Goal: Task Accomplishment & Management: Manage account settings

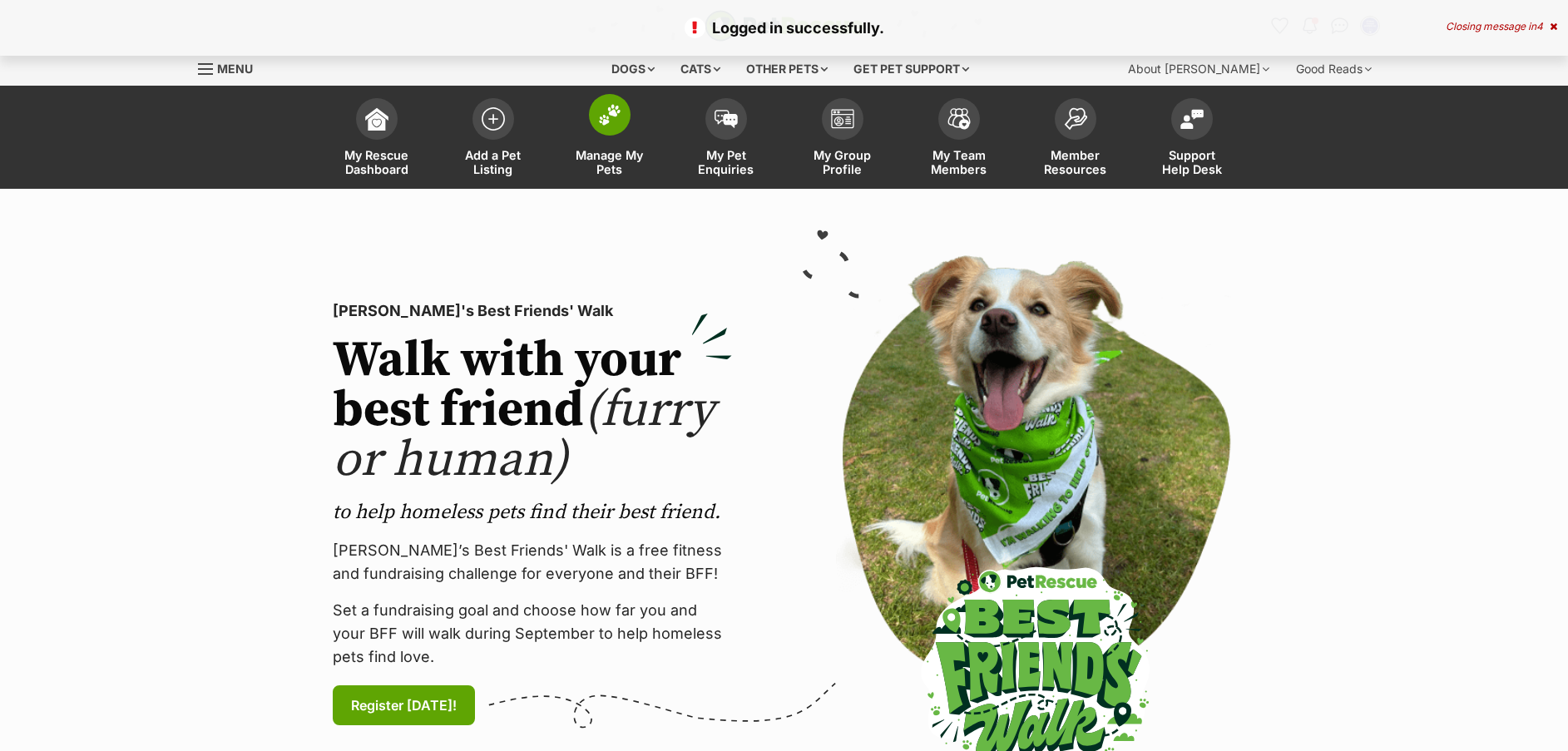
click at [601, 123] on img at bounding box center [610, 115] width 23 height 21
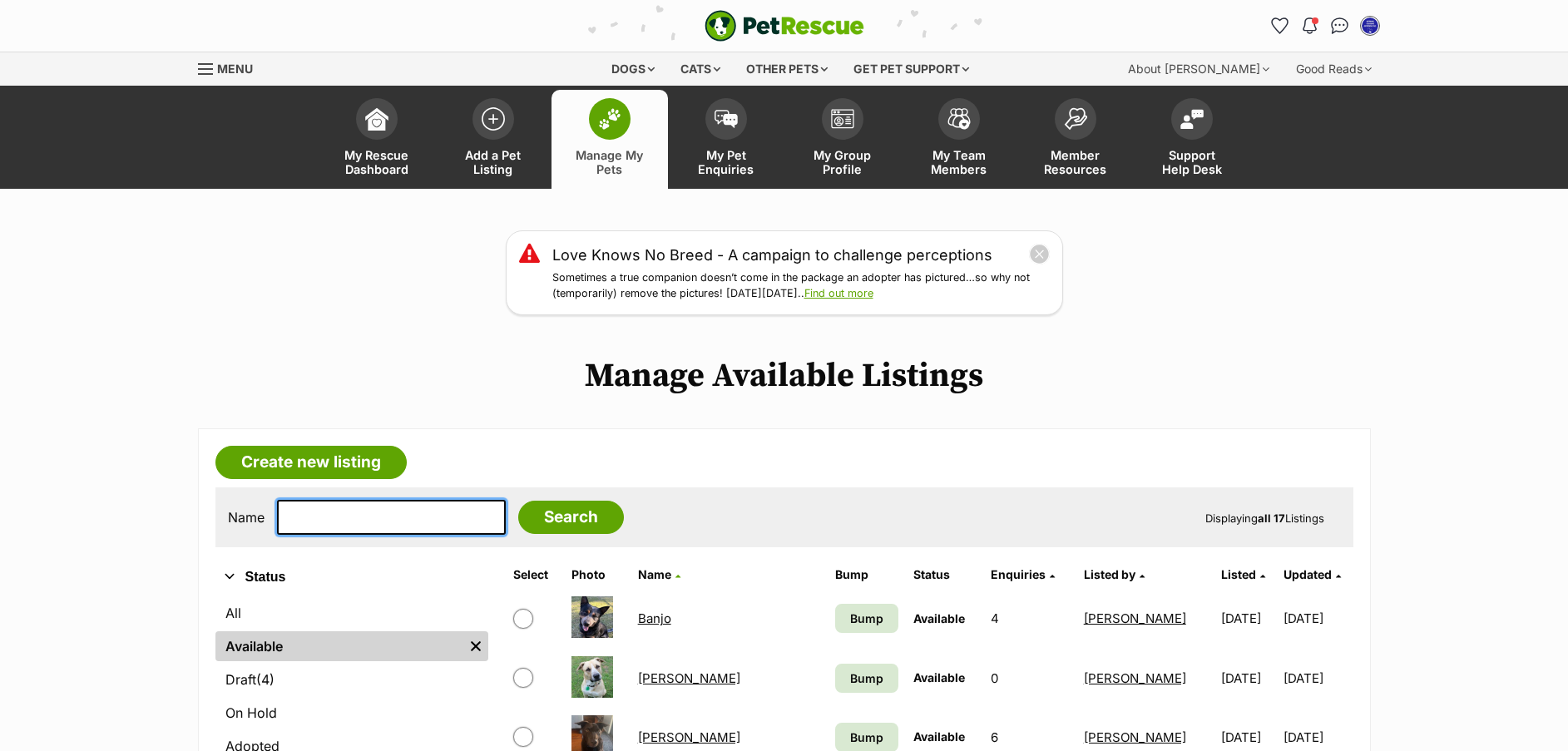
click at [373, 510] on input "text" at bounding box center [391, 517] width 229 height 35
type input "iggy"
click at [528, 508] on input "Search" at bounding box center [571, 517] width 105 height 33
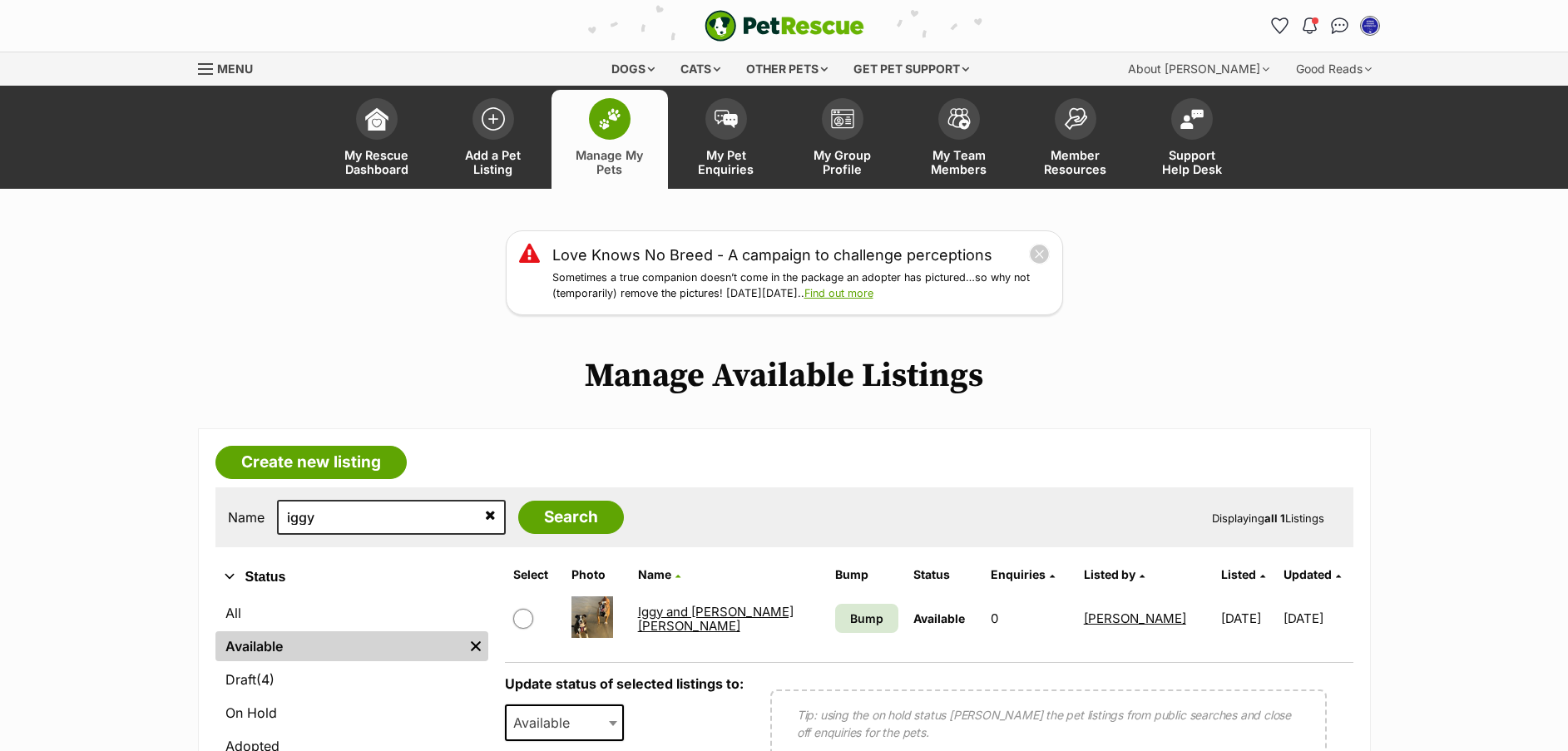
click at [700, 620] on link "Iggy and [PERSON_NAME] [PERSON_NAME]" at bounding box center [716, 619] width 156 height 30
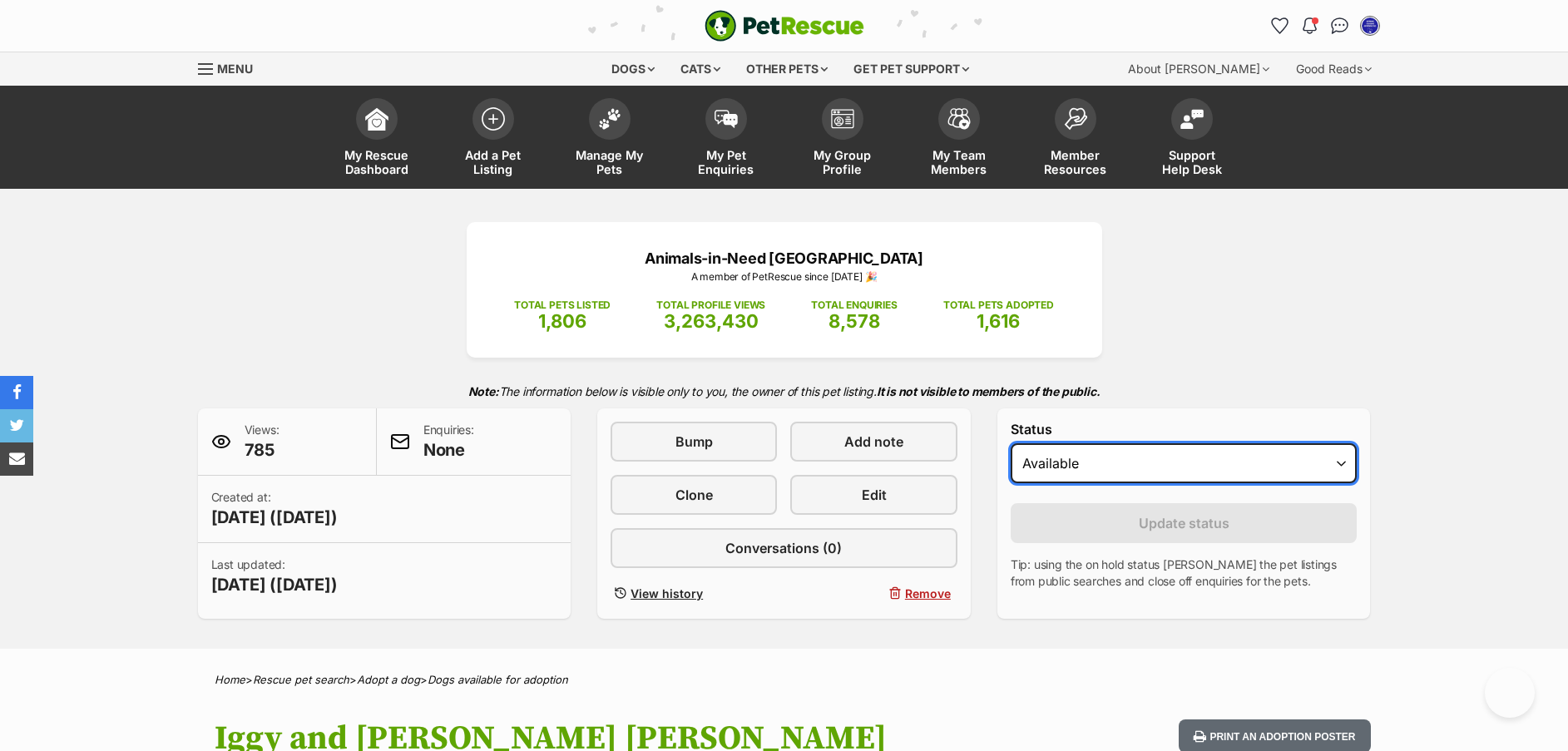
click at [1226, 474] on select "Draft Available On hold Adopted" at bounding box center [1184, 463] width 347 height 40
select select "on_hold"
click at [1011, 443] on select "Draft Available On hold Adopted" at bounding box center [1184, 463] width 347 height 40
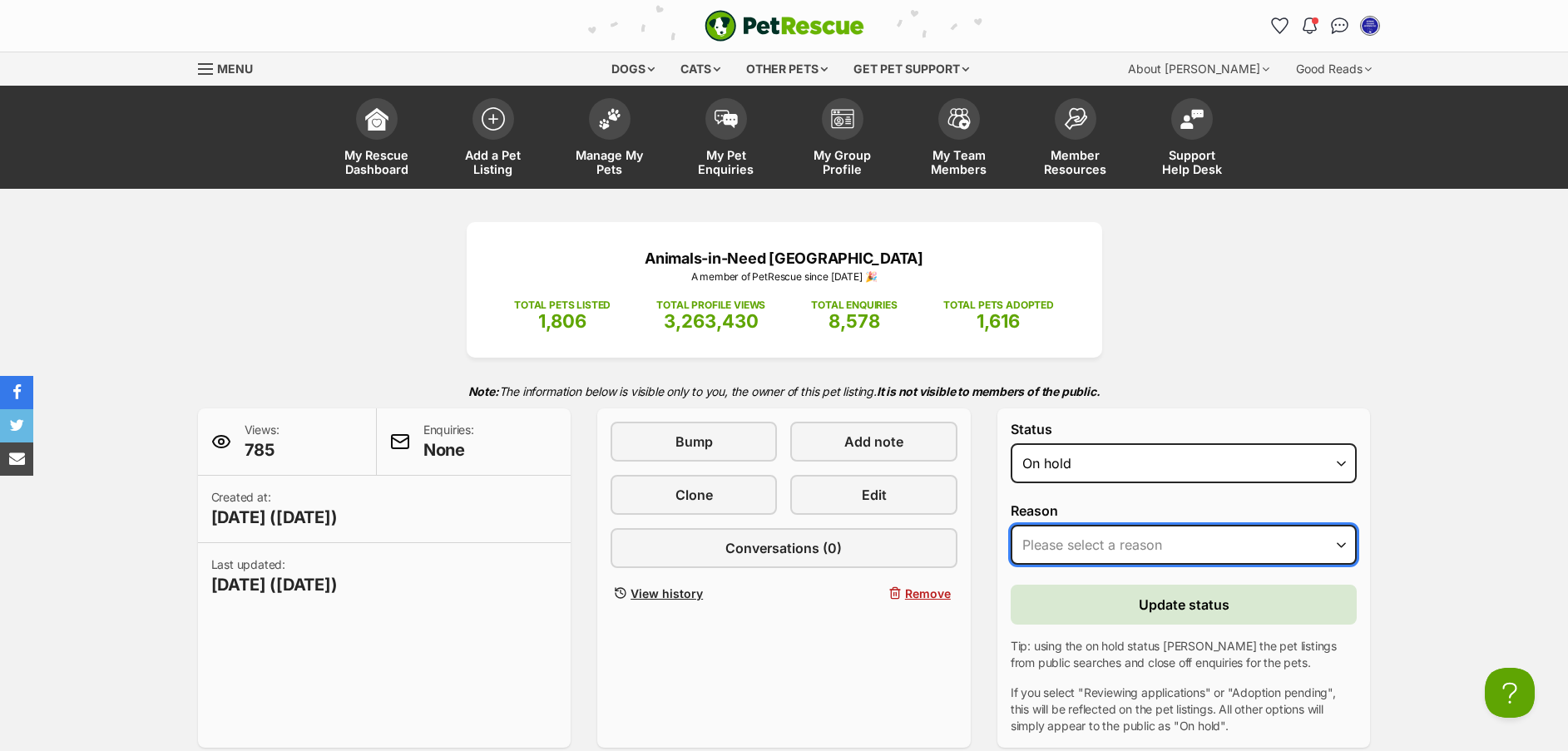
click at [1162, 547] on select "Please select a reason Medical reasons Reviewing applications Adoption pending …" at bounding box center [1184, 544] width 347 height 40
select select "reviewing_applications"
click at [1011, 525] on select "Please select a reason Medical reasons Reviewing applications Adoption pending …" at bounding box center [1184, 544] width 347 height 40
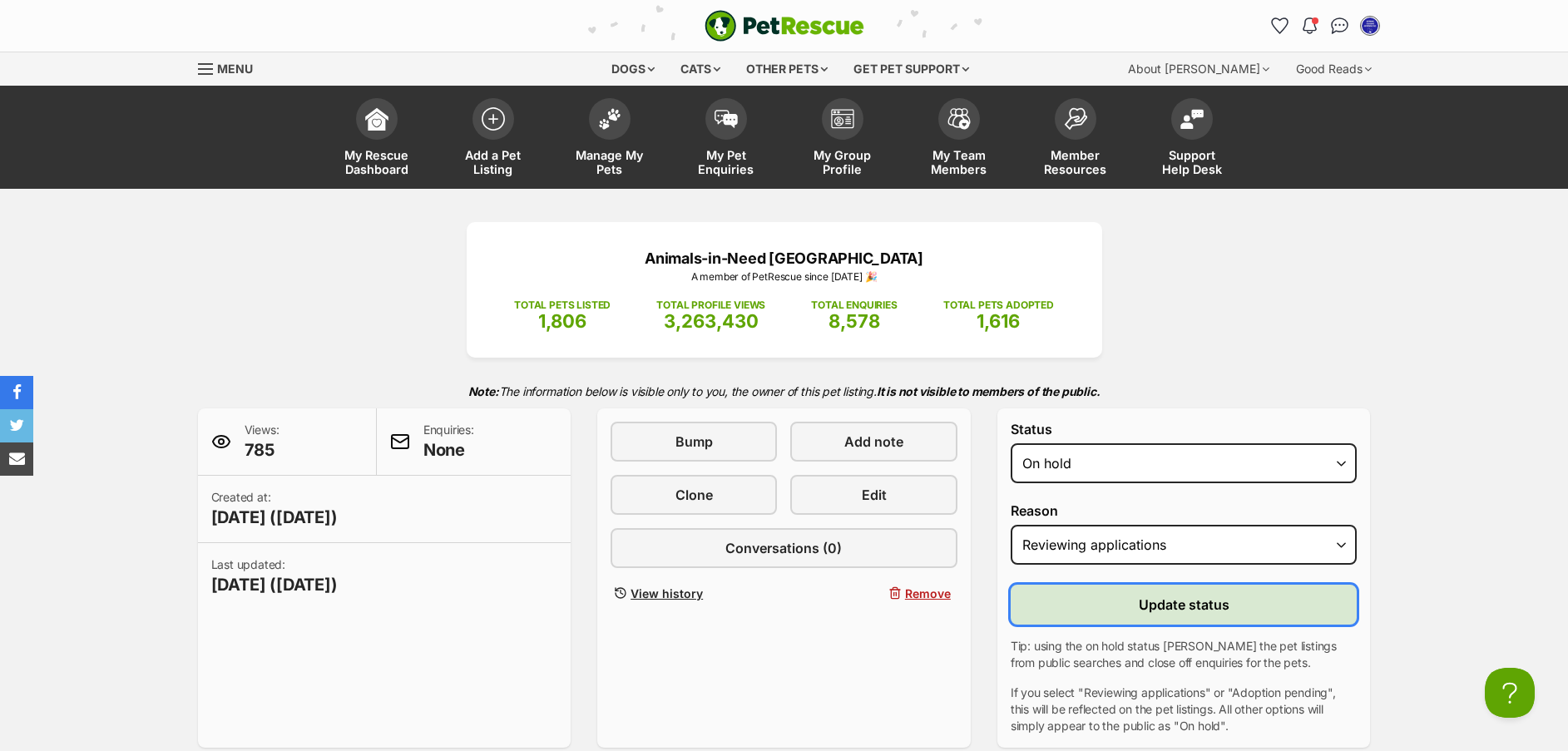
click at [1164, 602] on span "Update status" at bounding box center [1183, 605] width 91 height 19
